Goal: Book appointment/travel/reservation

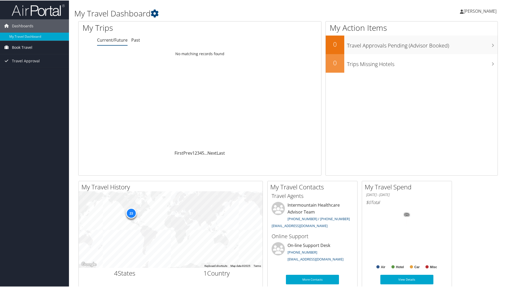
click at [27, 47] on span "Book Travel" at bounding box center [22, 46] width 20 height 13
click at [23, 64] on link "Book/Manage Online Trips" at bounding box center [34, 66] width 69 height 8
